Goal: Obtain resource: Download file/media

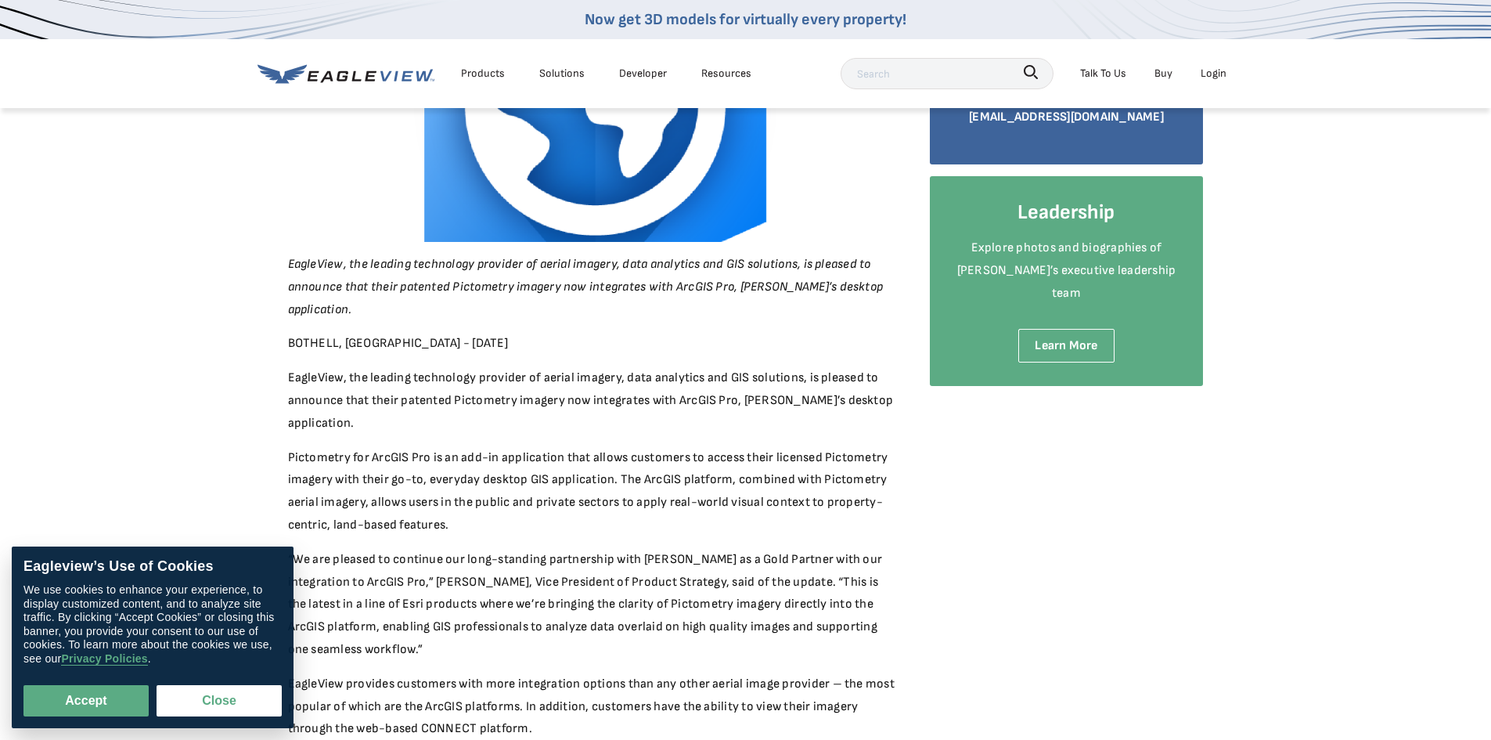
scroll to position [78, 0]
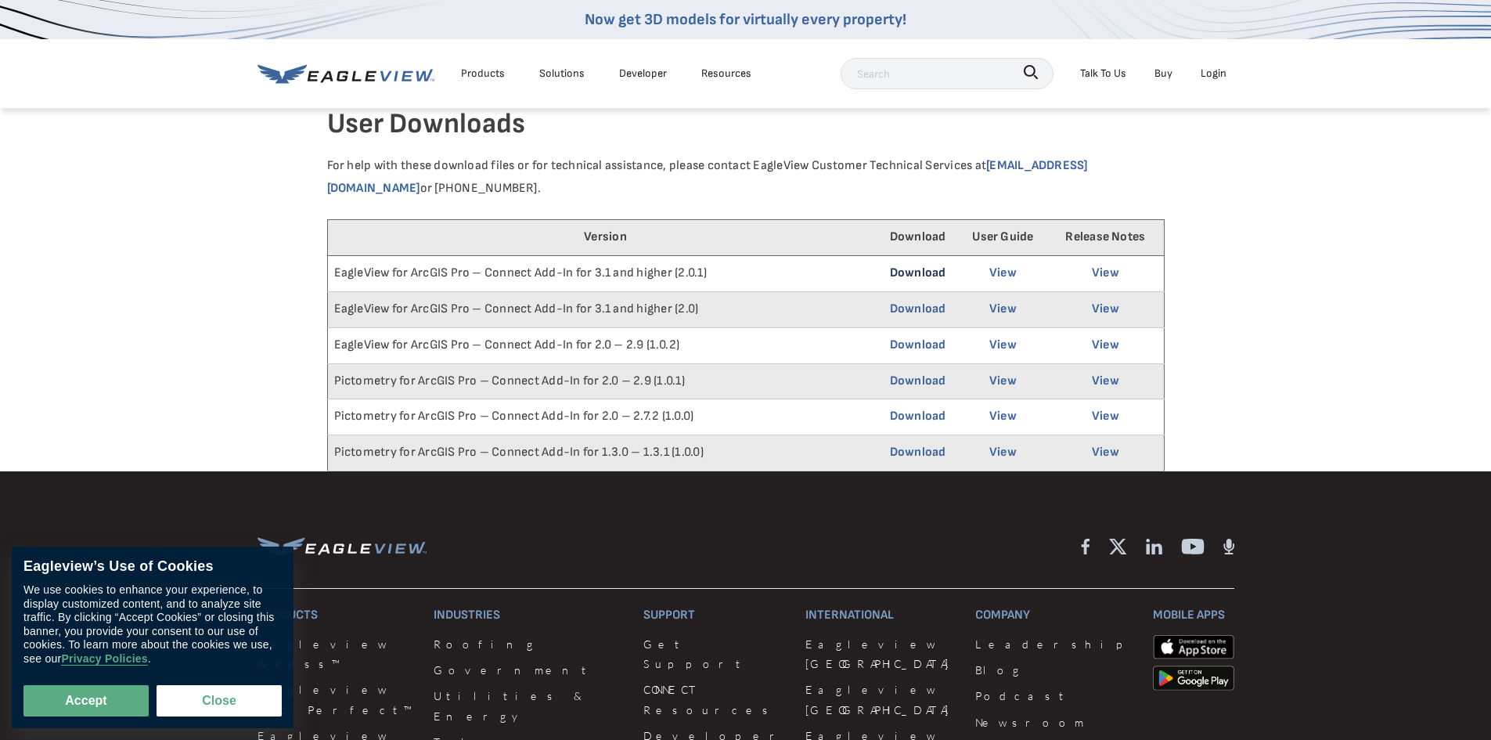
click at [915, 271] on link "Download" at bounding box center [918, 272] width 56 height 15
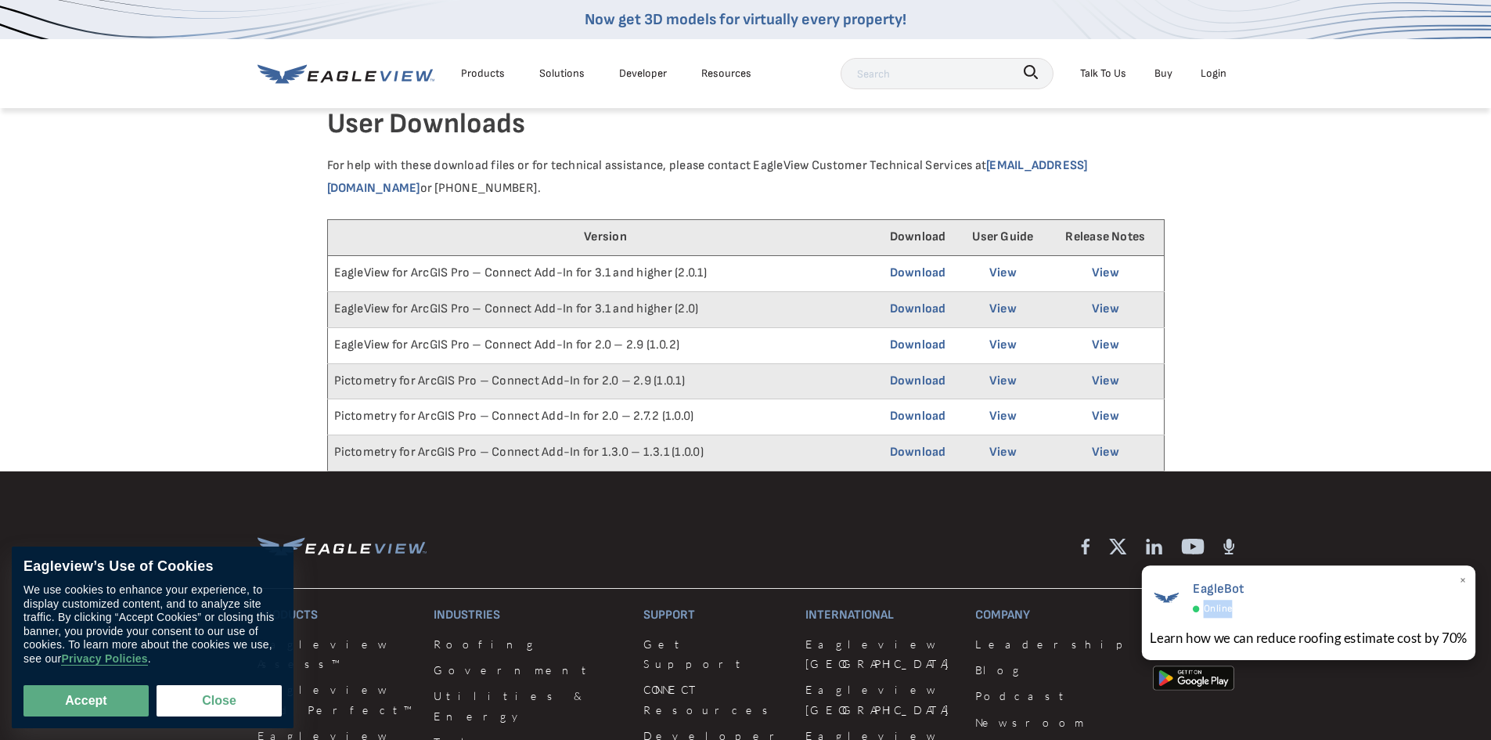
click at [1342, 597] on div "EagleBot Online" at bounding box center [1309, 598] width 318 height 40
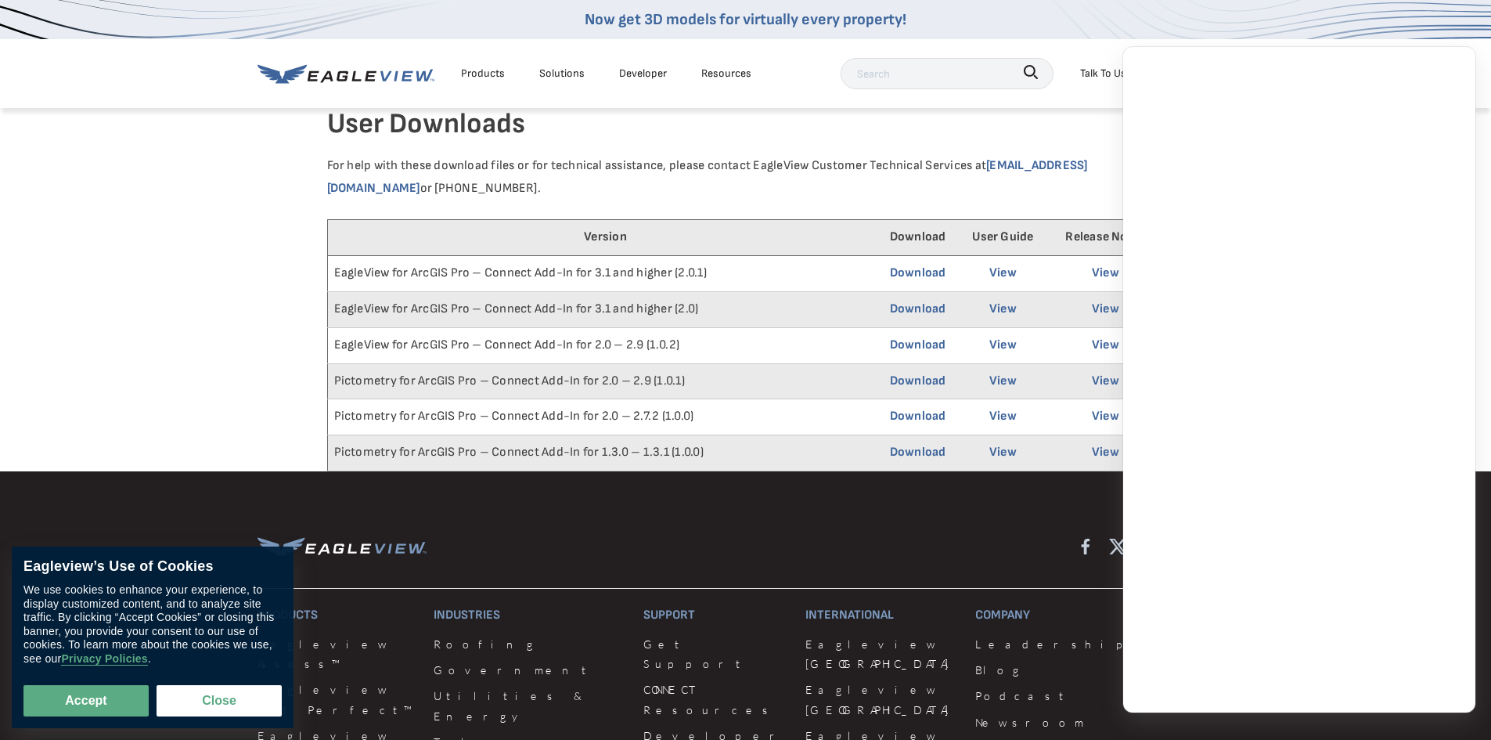
click at [184, 278] on article "User Downloads For help with these download files or for technical assistance, …" at bounding box center [745, 288] width 1491 height 365
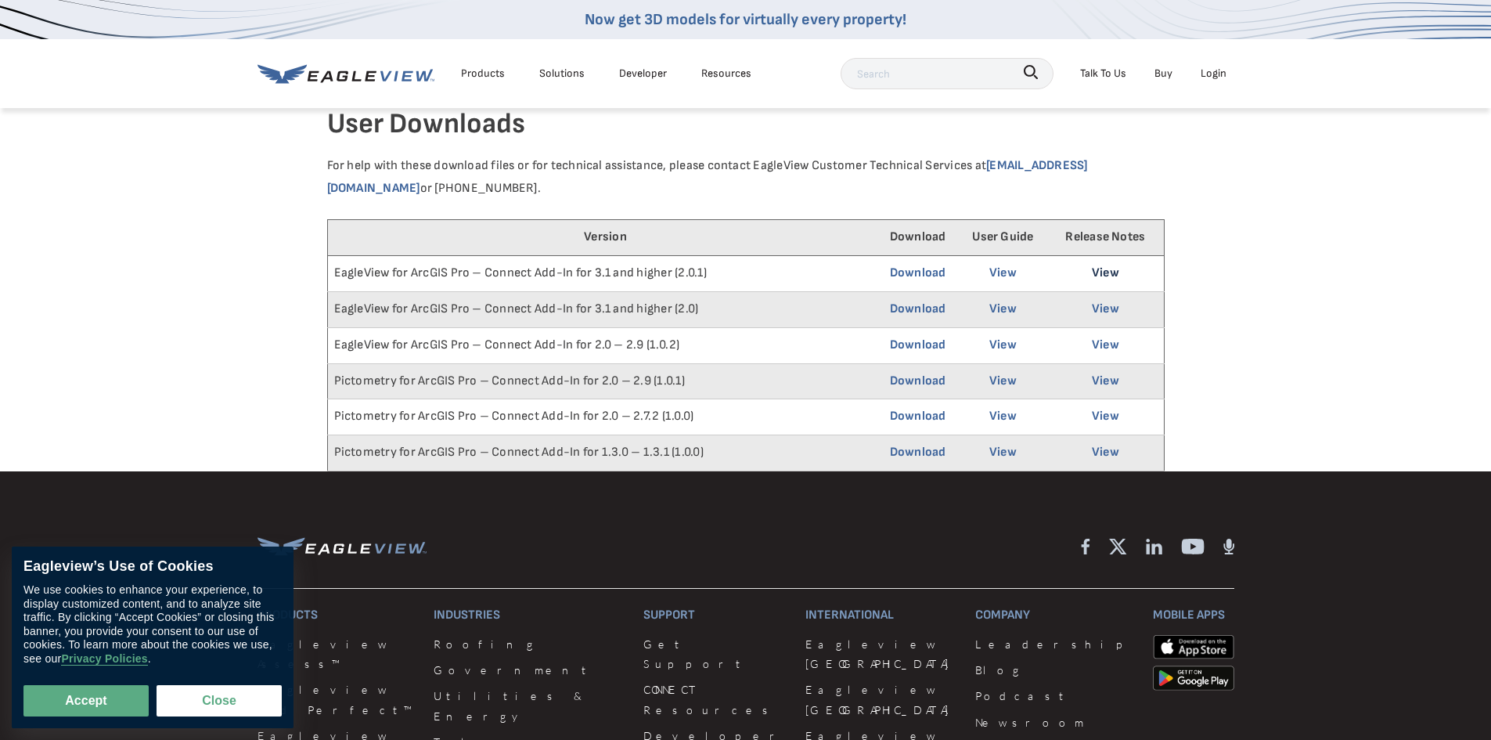
click at [1100, 279] on link "View" at bounding box center [1105, 272] width 27 height 15
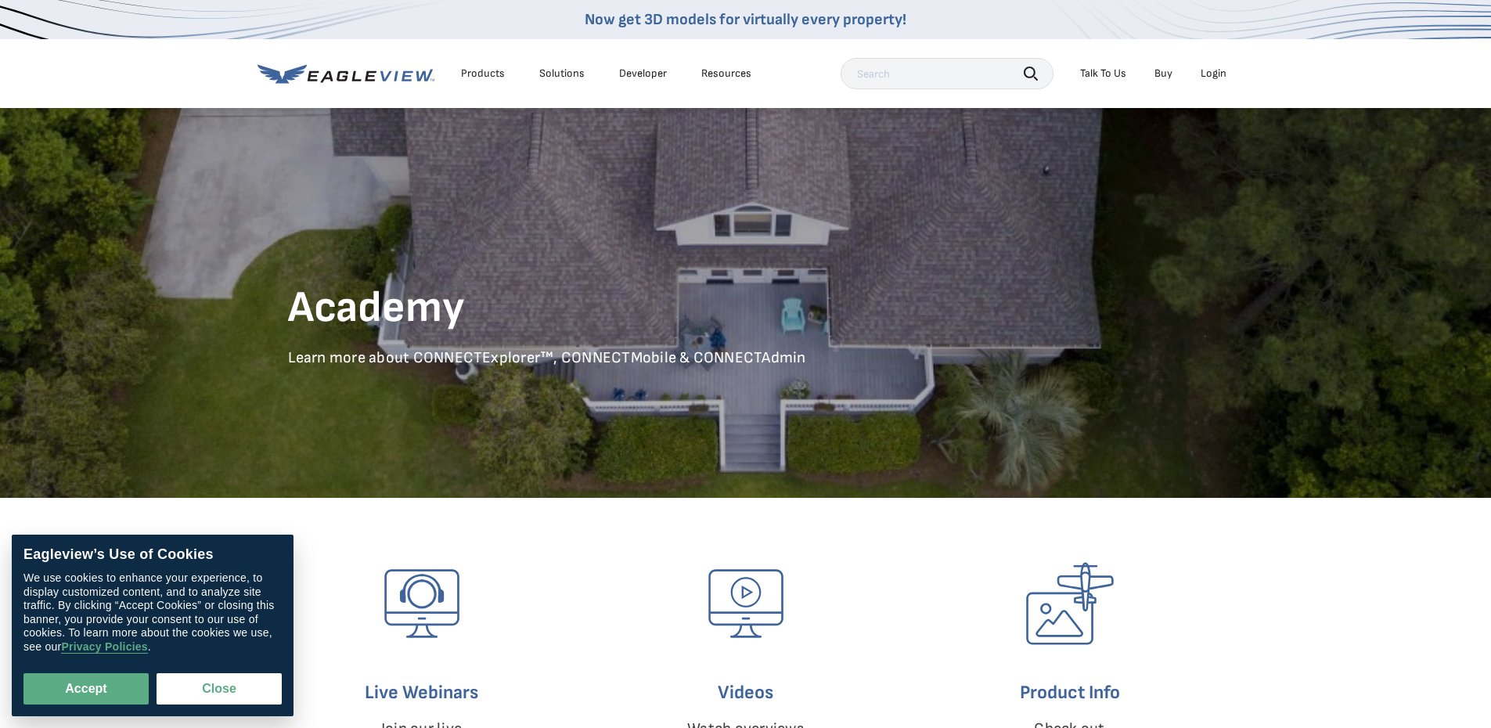
click at [1216, 73] on div "Login" at bounding box center [1214, 74] width 26 height 14
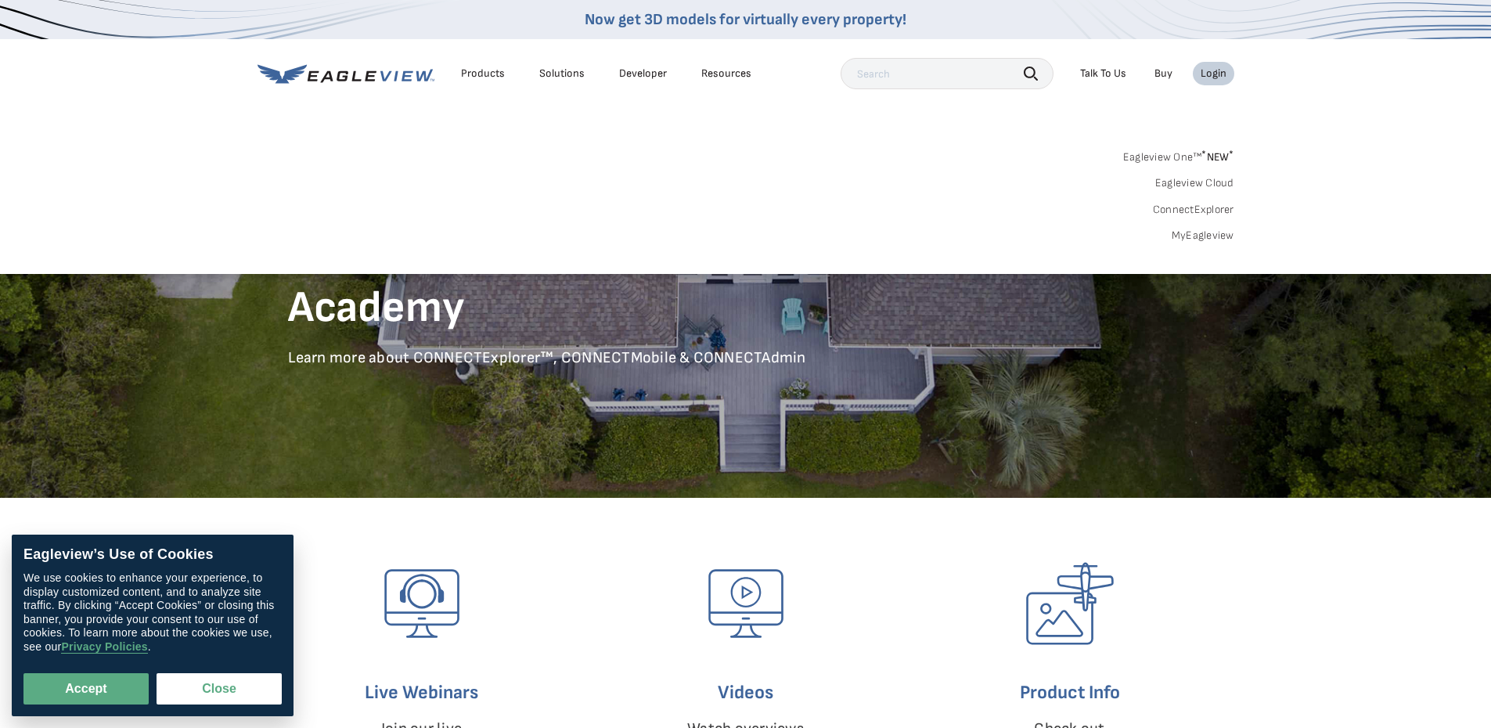
click at [1205, 240] on link "MyEagleview" at bounding box center [1203, 236] width 63 height 14
